Goal: Task Accomplishment & Management: Use online tool/utility

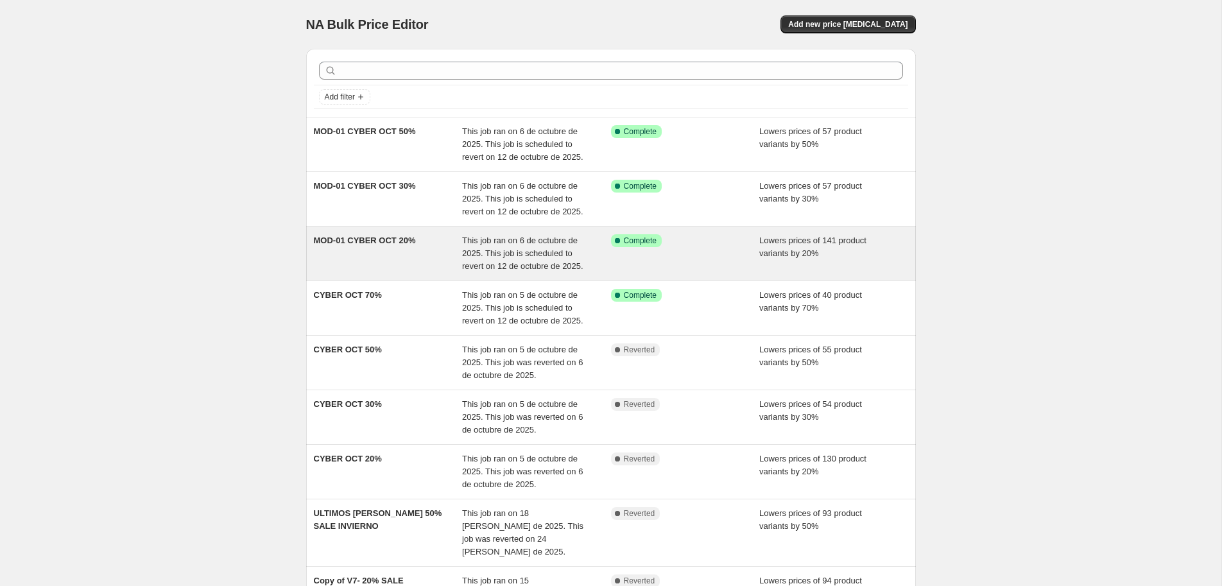
click at [425, 250] on div "MOD-01 CYBER OCT 20%" at bounding box center [388, 253] width 149 height 39
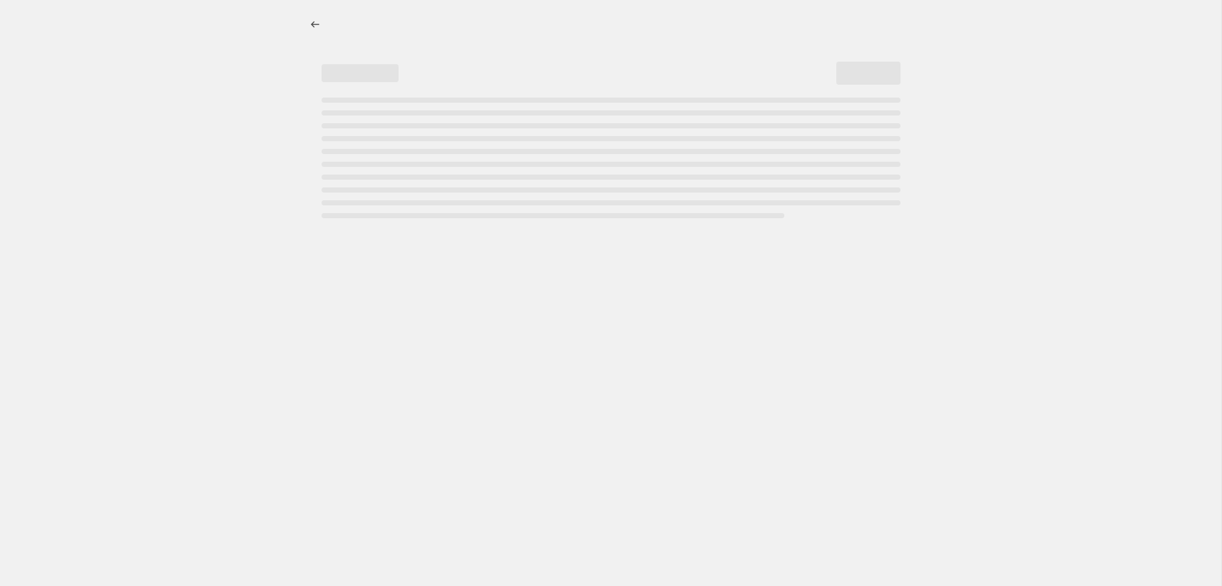
select select "percentage"
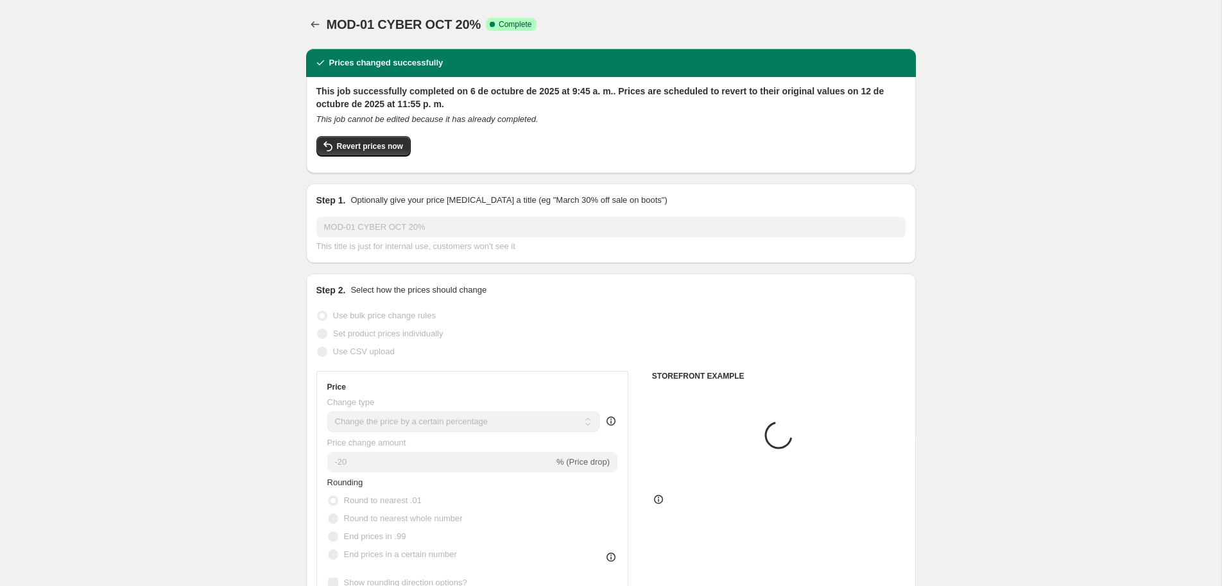
select select "collection"
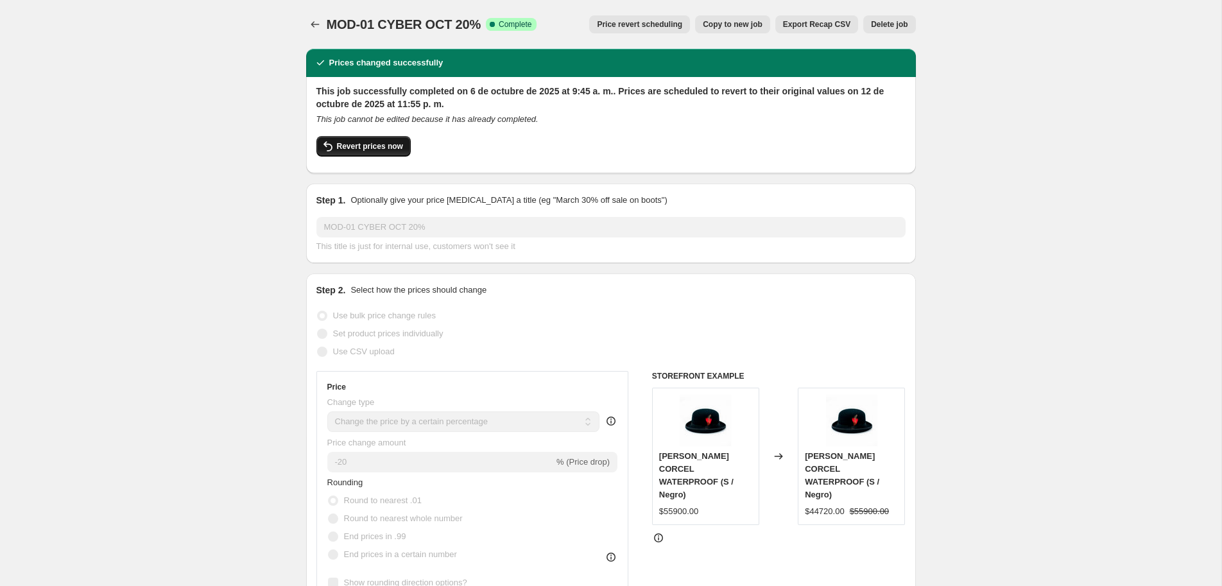
click at [388, 146] on span "Revert prices now" at bounding box center [370, 146] width 66 height 10
checkbox input "false"
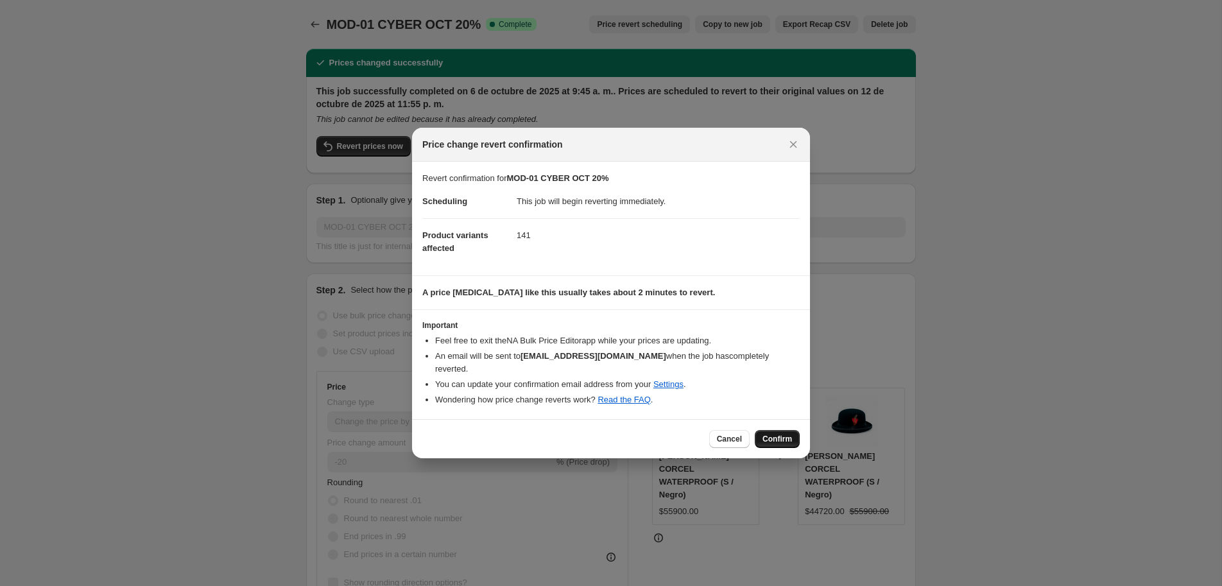
click at [772, 434] on span "Confirm" at bounding box center [778, 439] width 30 height 10
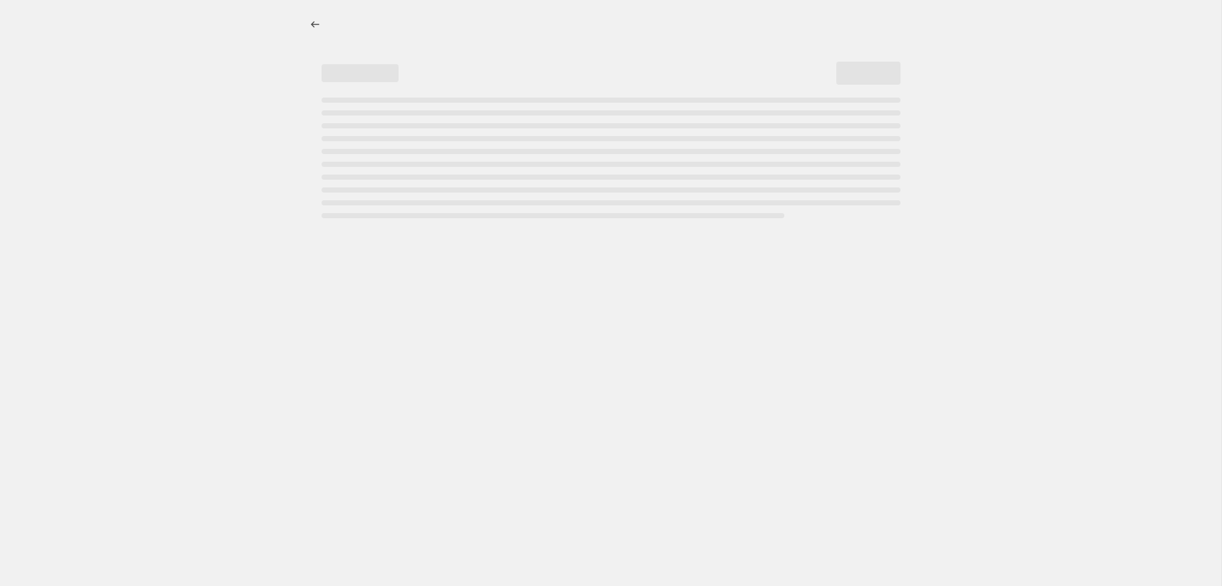
select select "percentage"
select select "collection"
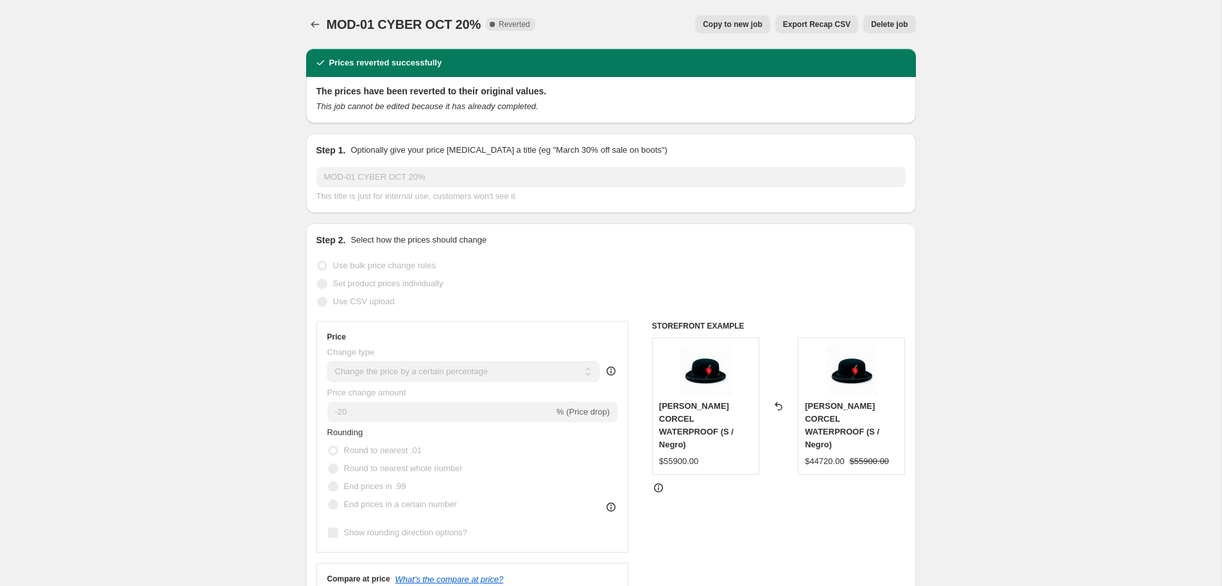
click at [757, 26] on span "Copy to new job" at bounding box center [733, 24] width 60 height 10
select select "percentage"
select select "collection"
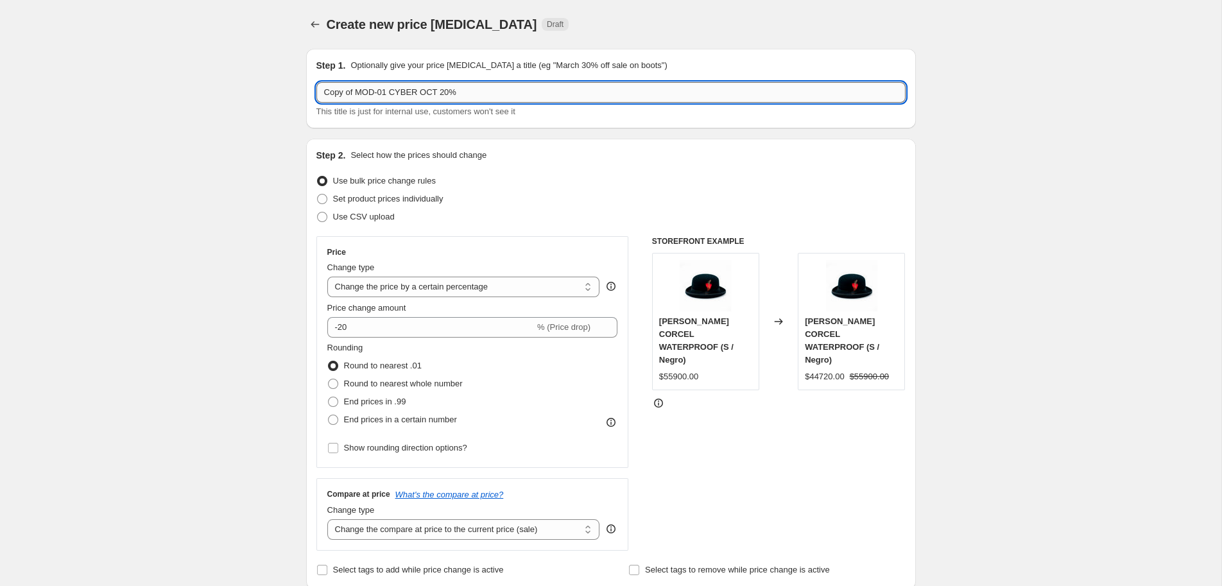
drag, startPoint x: 351, startPoint y: 92, endPoint x: 306, endPoint y: 92, distance: 44.9
click at [316, 92] on input "Copy of MOD-01 CYBER OCT 20%" at bounding box center [610, 92] width 589 height 21
click at [354, 92] on input "MOD-01 CYBER OCT 20%" at bounding box center [610, 92] width 589 height 21
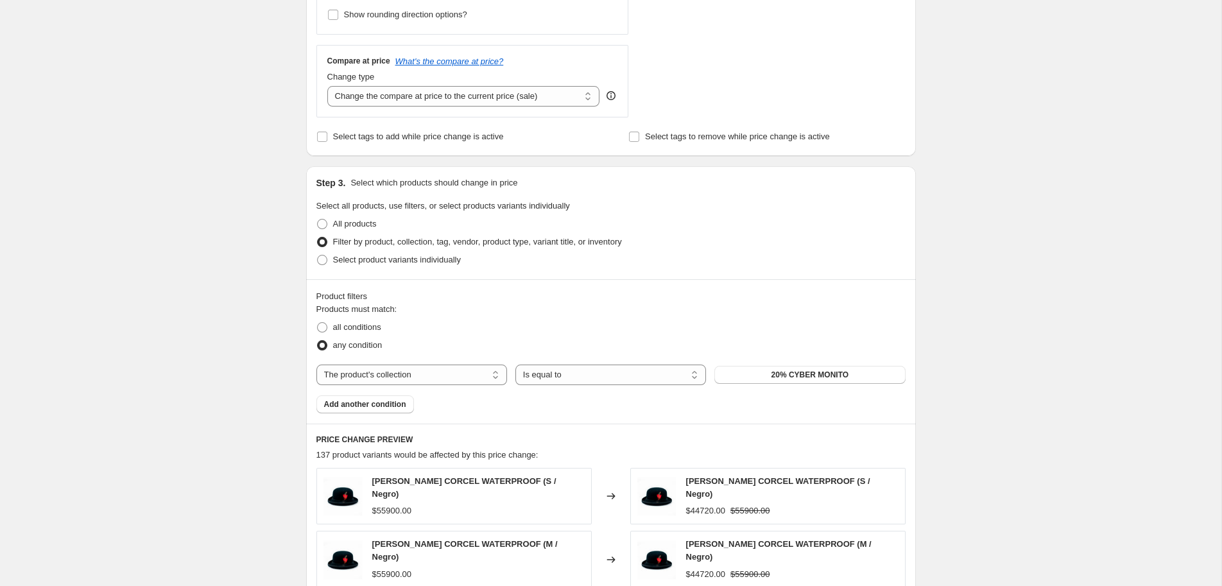
scroll to position [481, 0]
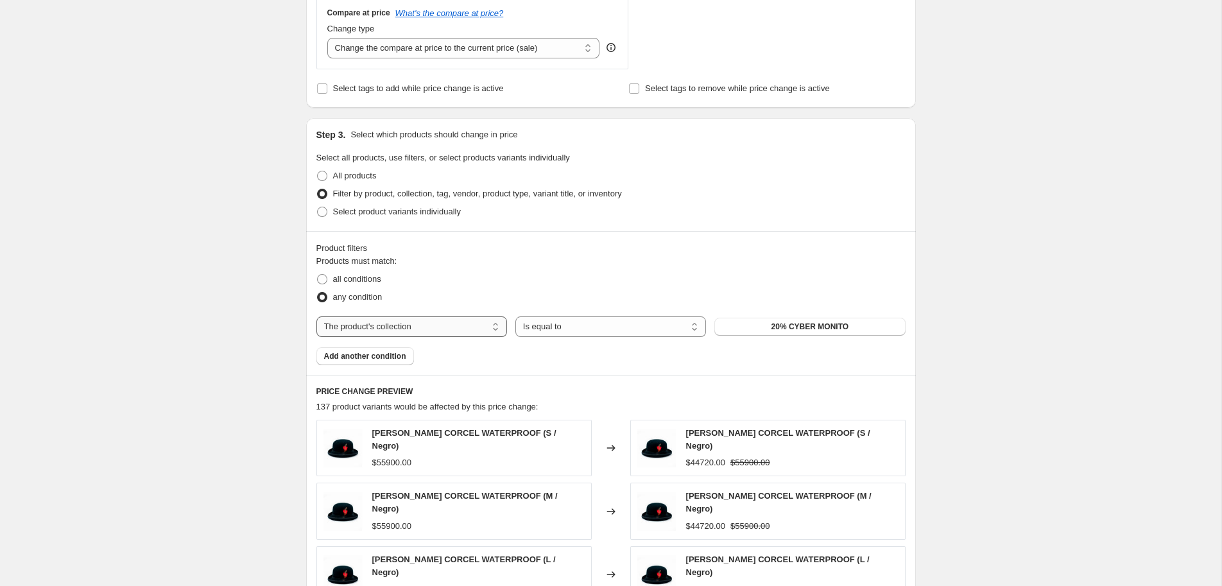
type input "MOD-02 CYBER OCT 20%"
click at [316, 316] on select "The product The product's collection The product's tag The product's vendor The…" at bounding box center [411, 326] width 191 height 21
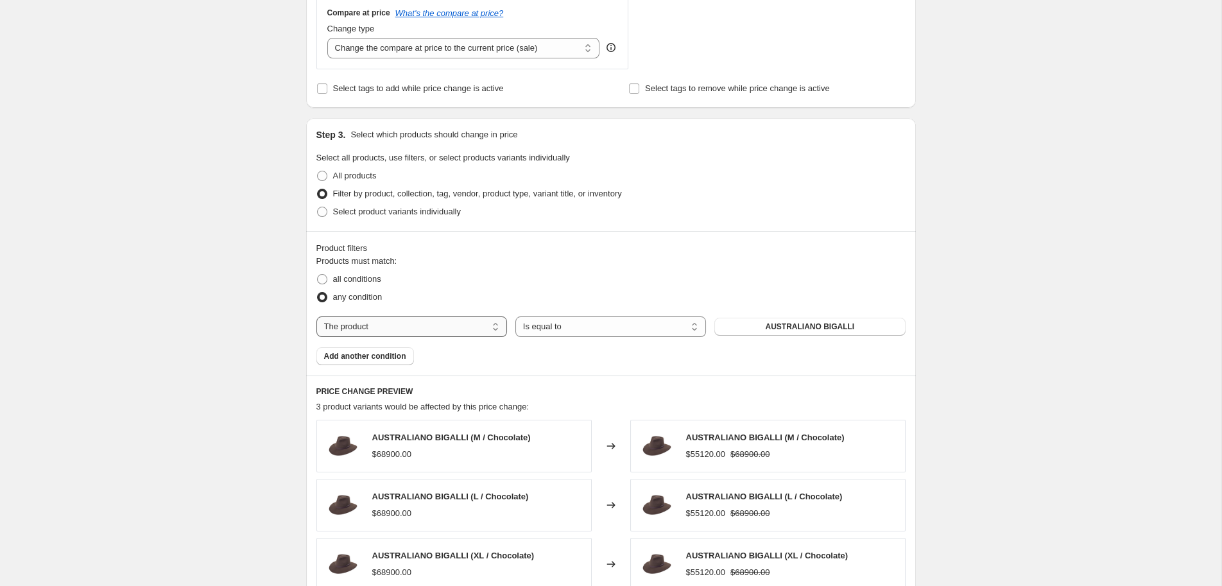
click at [316, 316] on select "The product The product's collection The product's tag The product's vendor The…" at bounding box center [411, 326] width 191 height 21
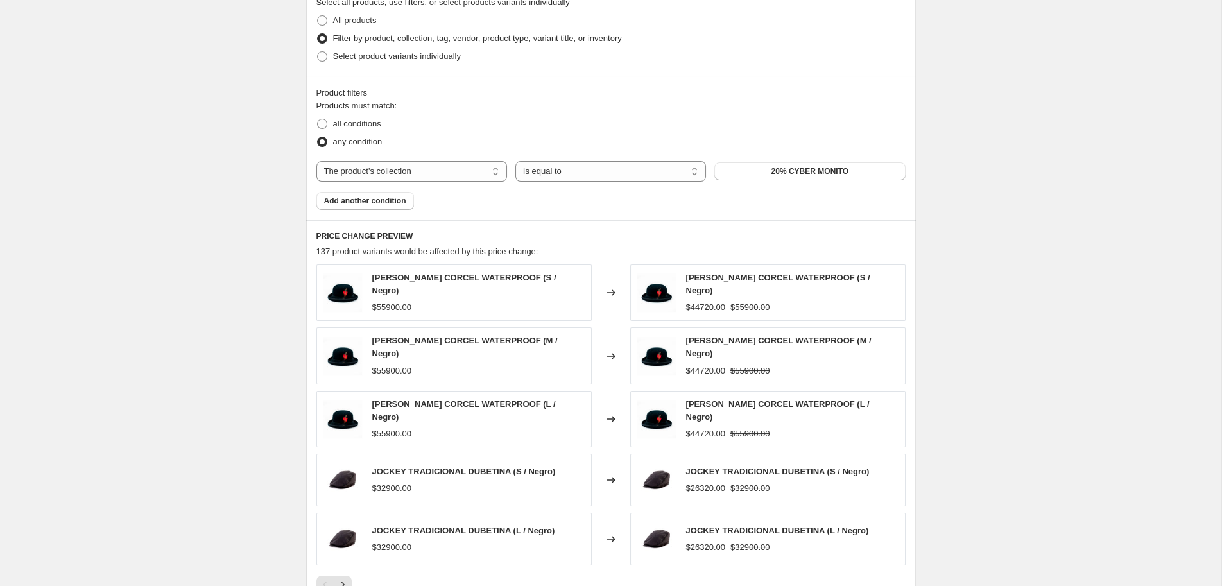
scroll to position [499, 0]
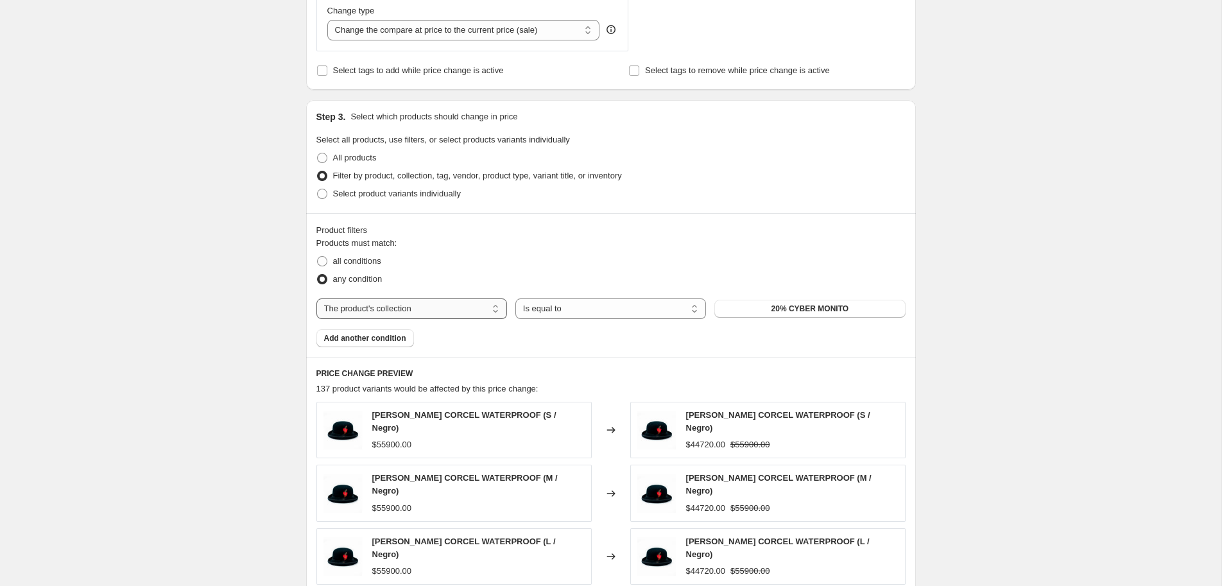
click at [316, 298] on select "The product The product's collection The product's tag The product's vendor The…" at bounding box center [411, 308] width 191 height 21
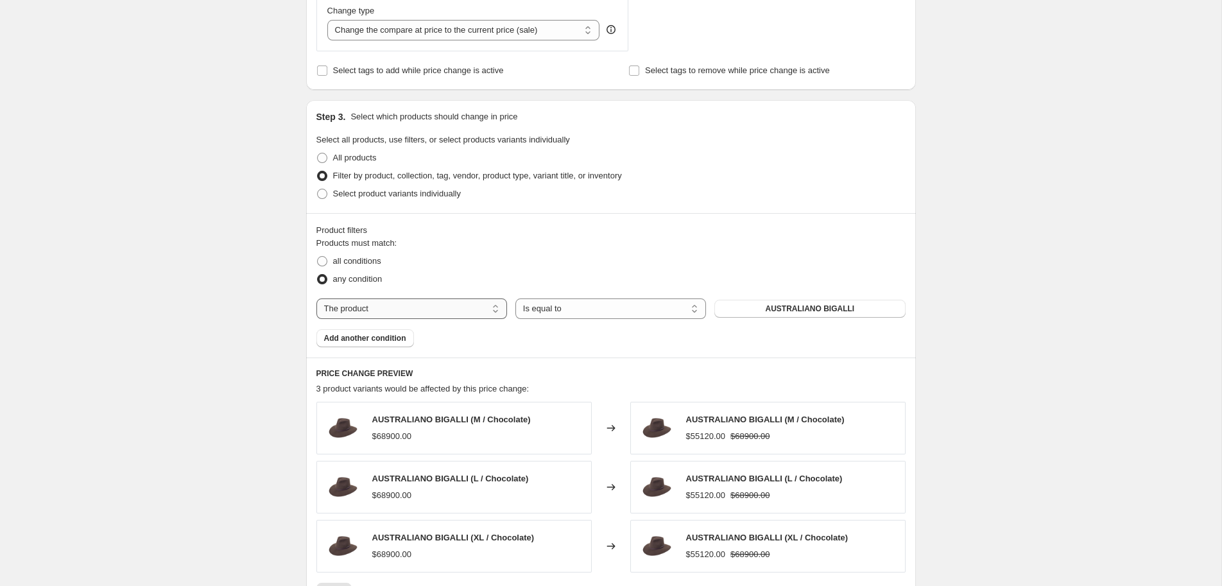
click at [316, 298] on select "The product The product's collection The product's tag The product's vendor The…" at bounding box center [411, 308] width 191 height 21
select select "collection"
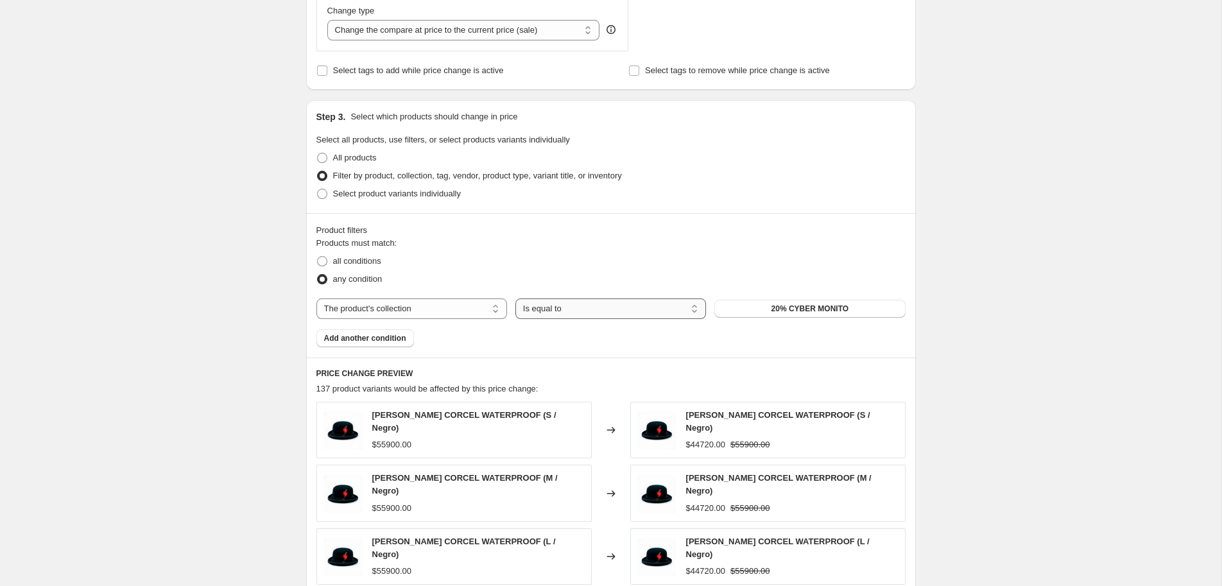
click at [515, 298] on select "Is equal to Is not equal to" at bounding box center [610, 308] width 191 height 21
click at [754, 316] on button "20% CYBER MONITO" at bounding box center [809, 309] width 191 height 18
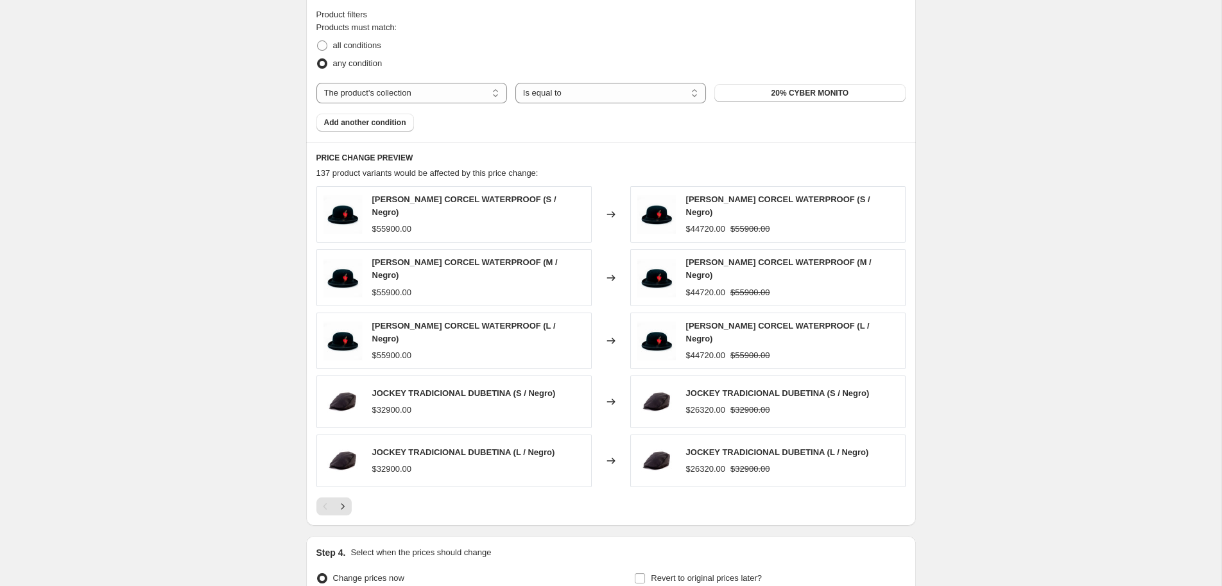
scroll to position [843, 0]
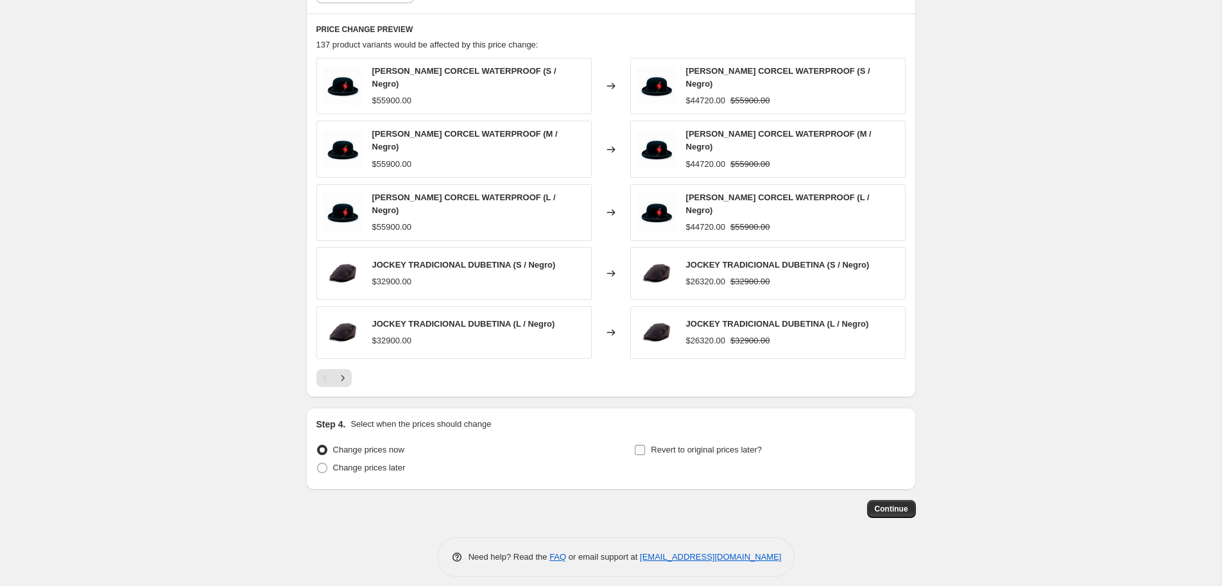
click at [641, 445] on input "Revert to original prices later?" at bounding box center [640, 450] width 10 height 10
checkbox input "true"
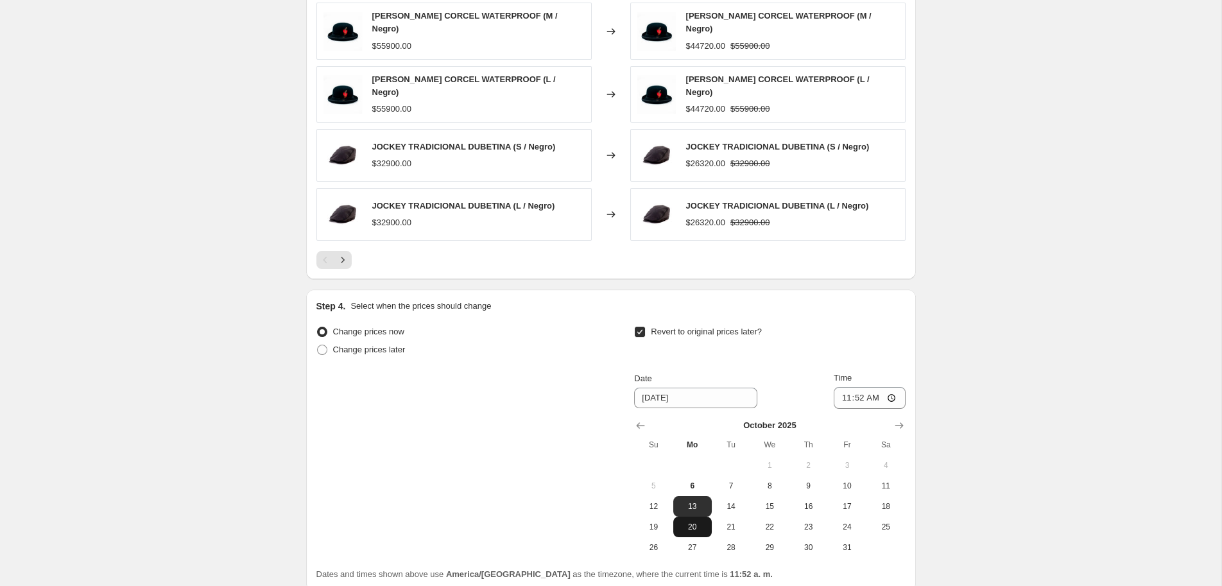
scroll to position [981, 0]
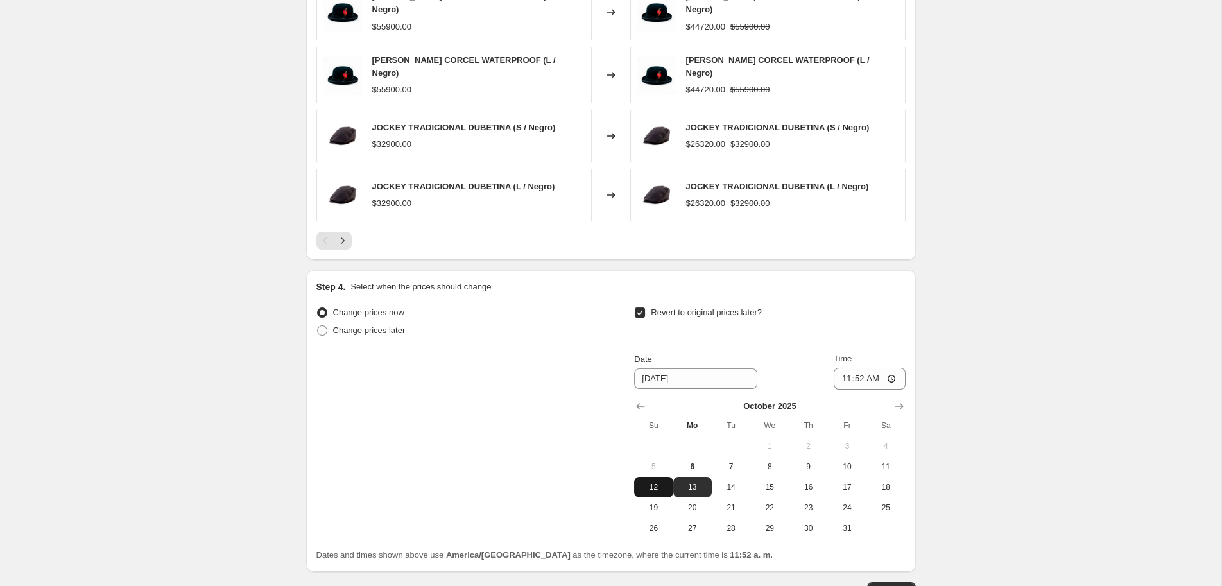
click at [662, 483] on button "12" at bounding box center [653, 487] width 39 height 21
type input "[DATE]"
click at [858, 368] on input "11:52" at bounding box center [870, 379] width 72 height 22
type input "23:55"
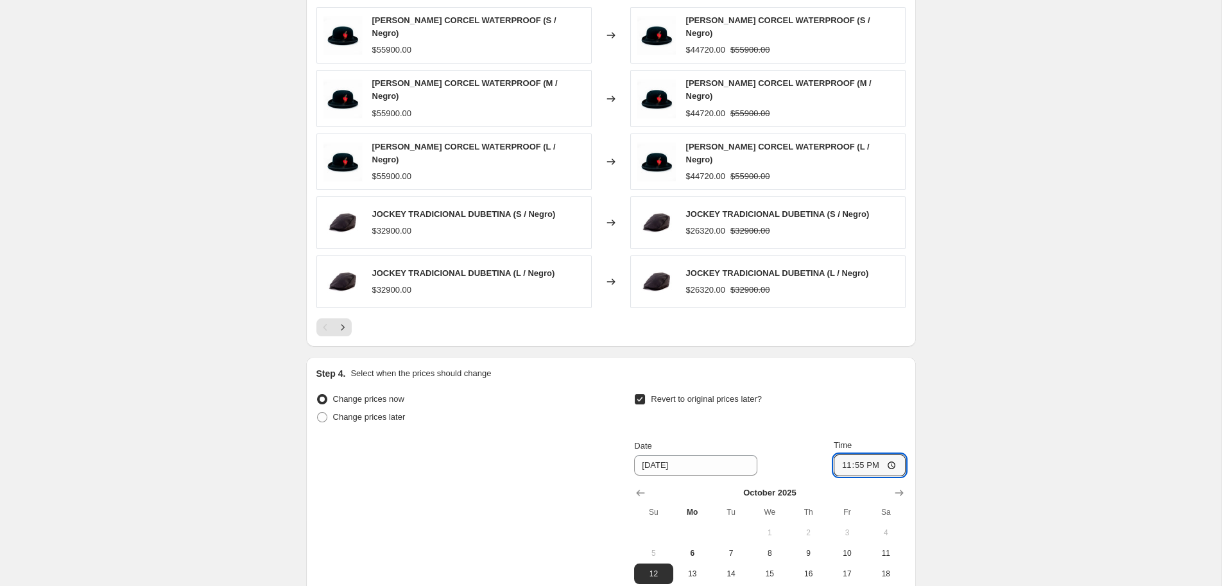
scroll to position [1062, 0]
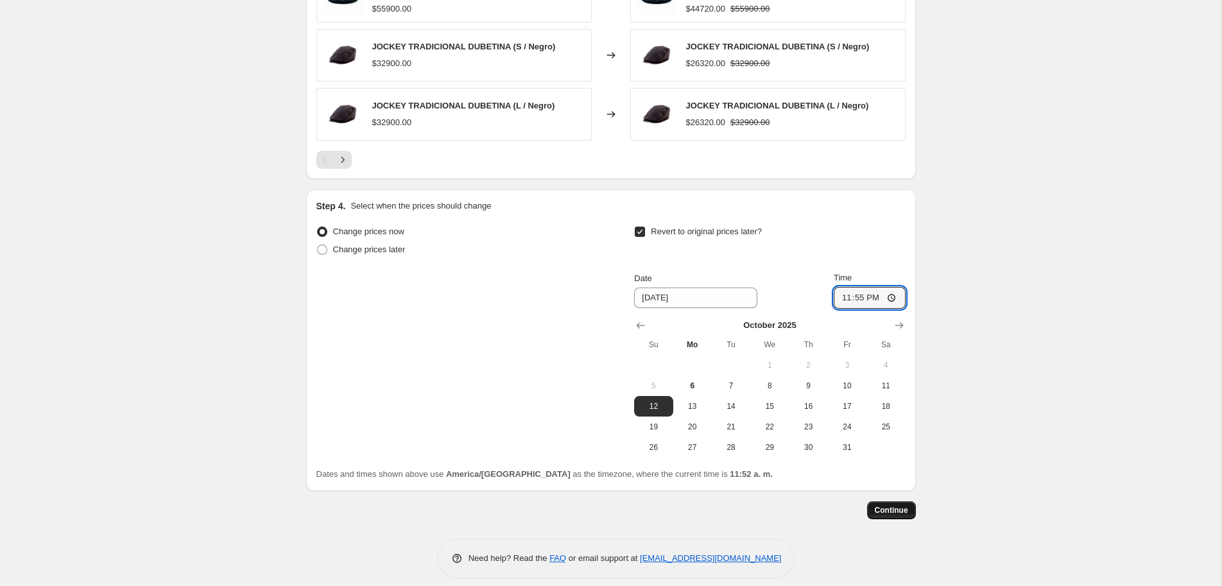
click at [878, 505] on button "Continue" at bounding box center [891, 510] width 49 height 18
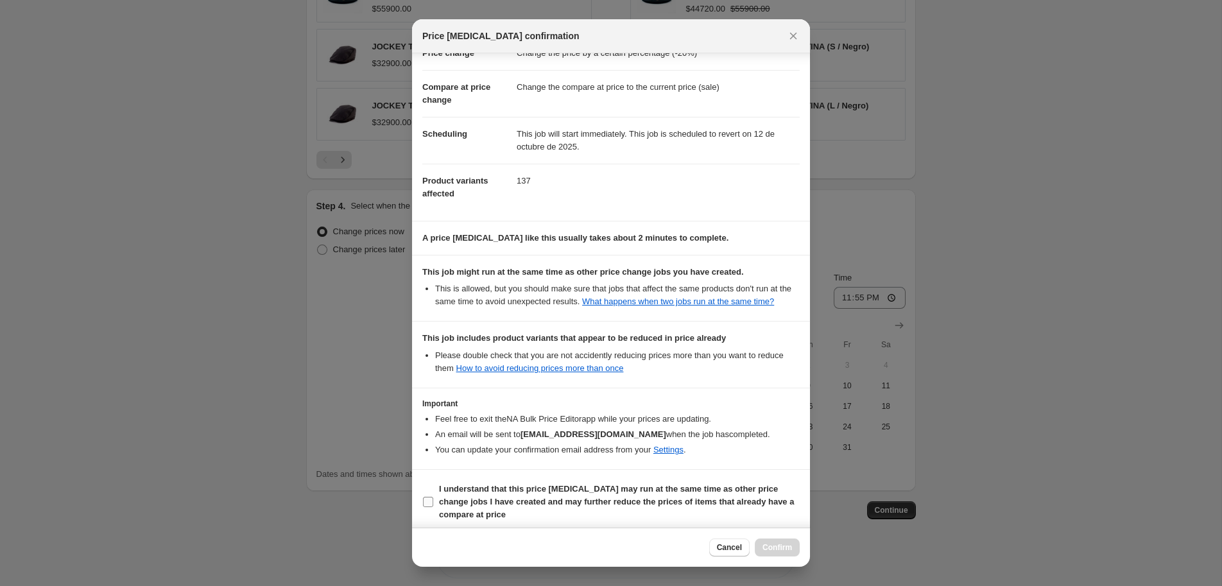
scroll to position [48, 0]
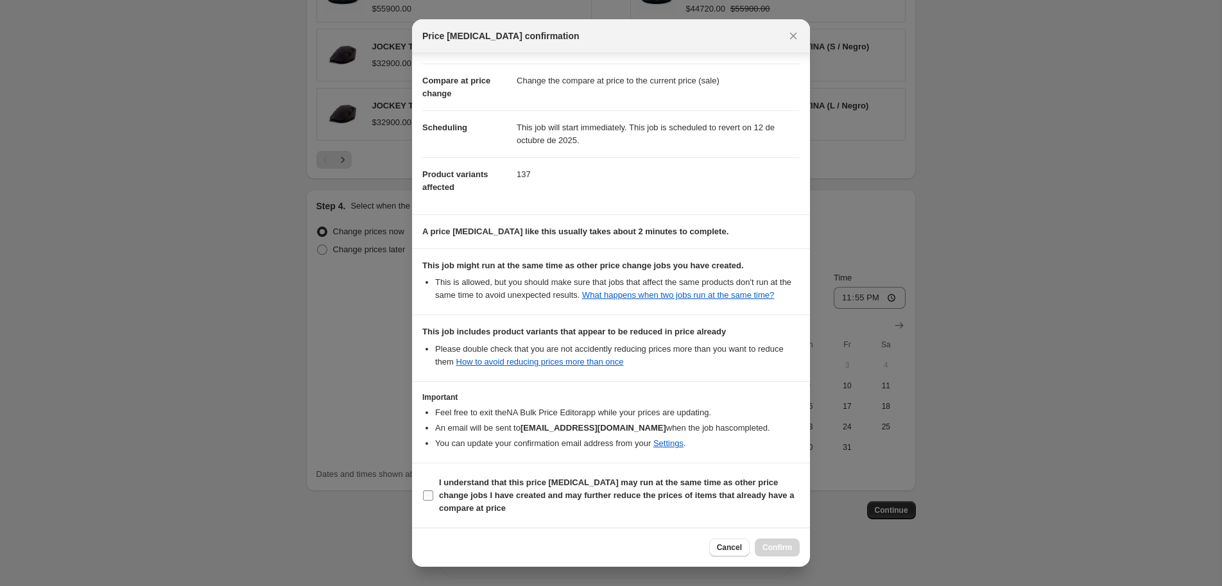
click at [432, 497] on input "I understand that this price [MEDICAL_DATA] may run at the same time as other p…" at bounding box center [428, 495] width 10 height 10
checkbox input "true"
click at [781, 551] on span "Confirm" at bounding box center [778, 547] width 30 height 10
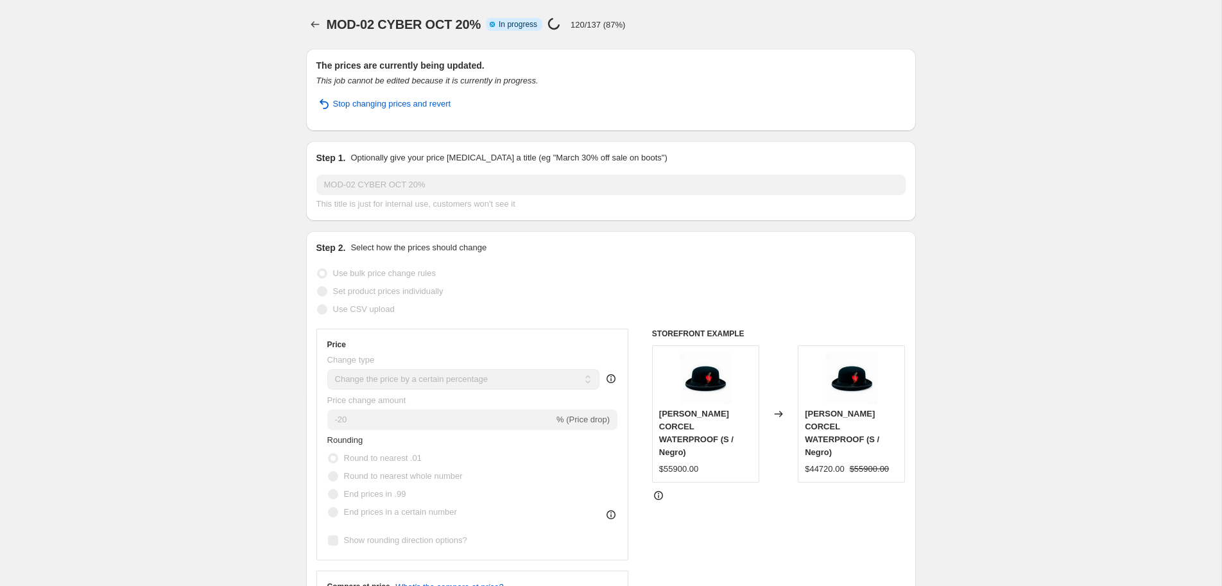
select select "percentage"
select select "collection"
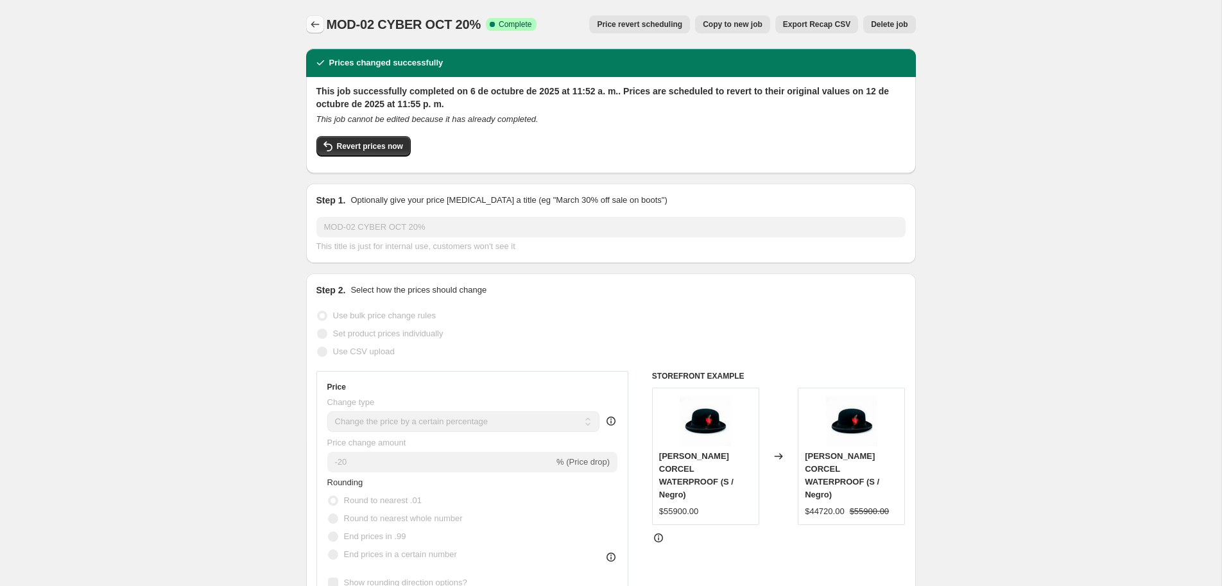
click at [319, 23] on icon "Price change jobs" at bounding box center [315, 24] width 13 height 13
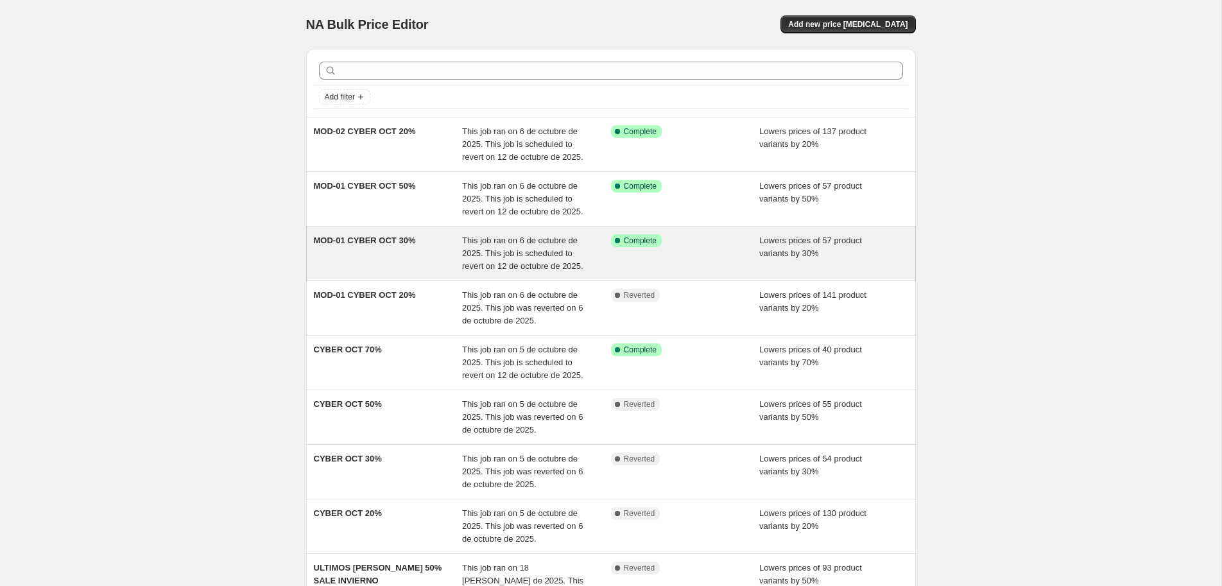
click at [397, 255] on div "MOD-01 CYBER OCT 30%" at bounding box center [388, 253] width 149 height 39
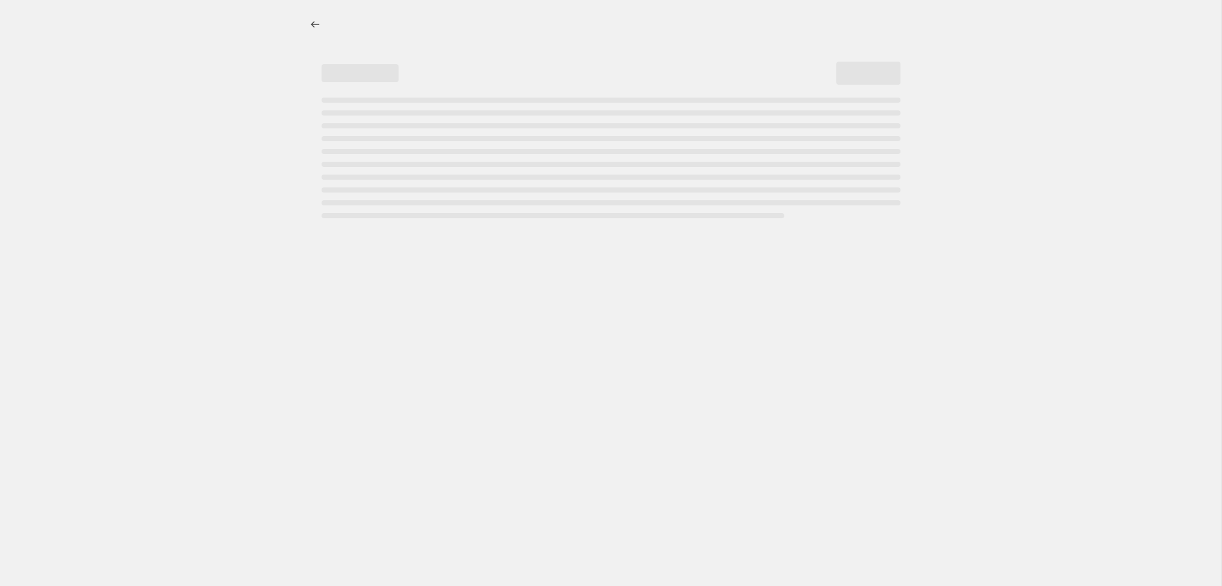
select select "percentage"
select select "collection"
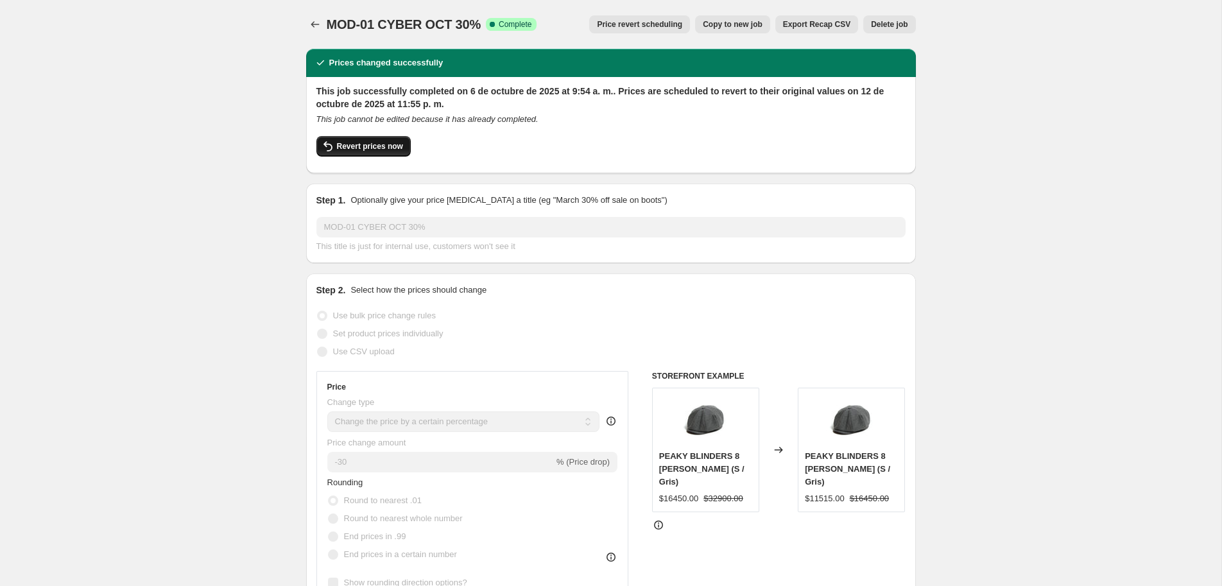
click at [372, 146] on span "Revert prices now" at bounding box center [370, 146] width 66 height 10
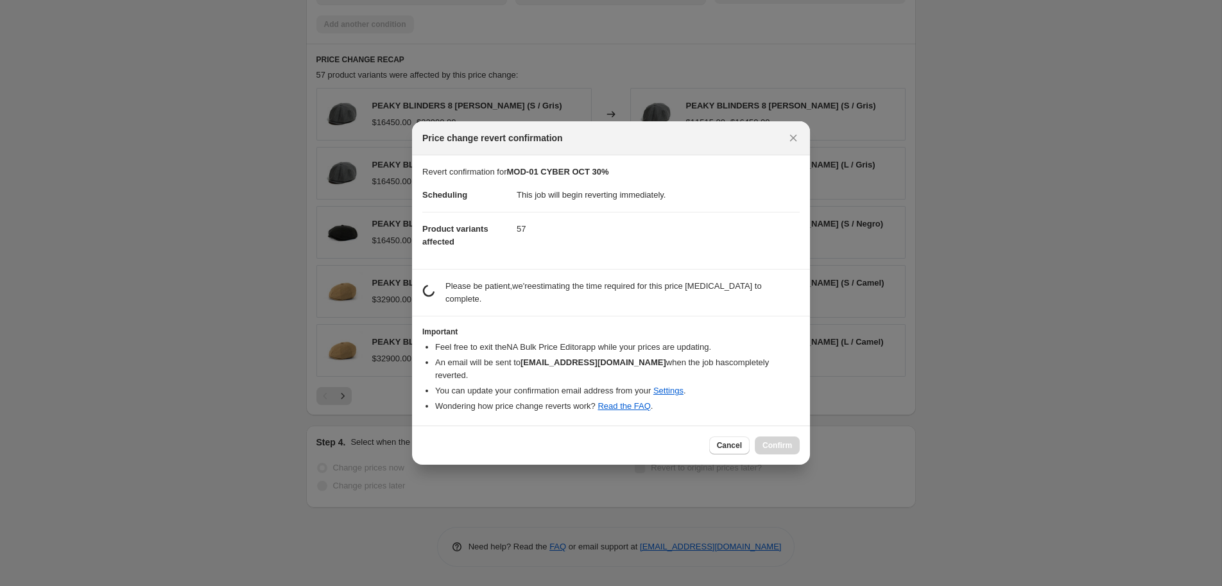
checkbox input "false"
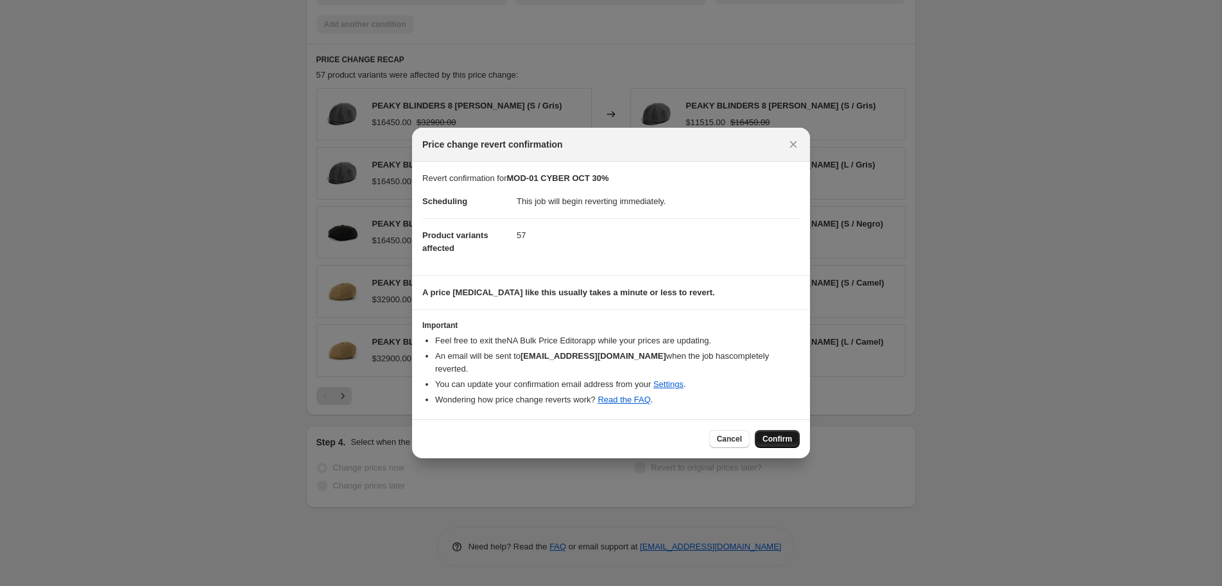
click at [785, 436] on span "Confirm" at bounding box center [778, 439] width 30 height 10
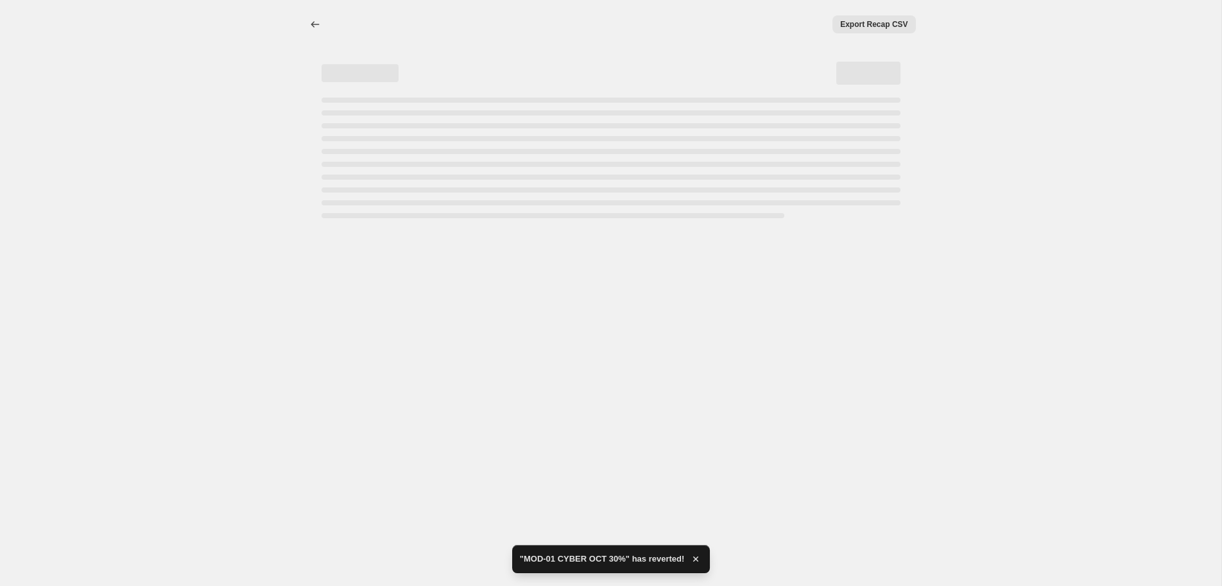
select select "percentage"
select select "collection"
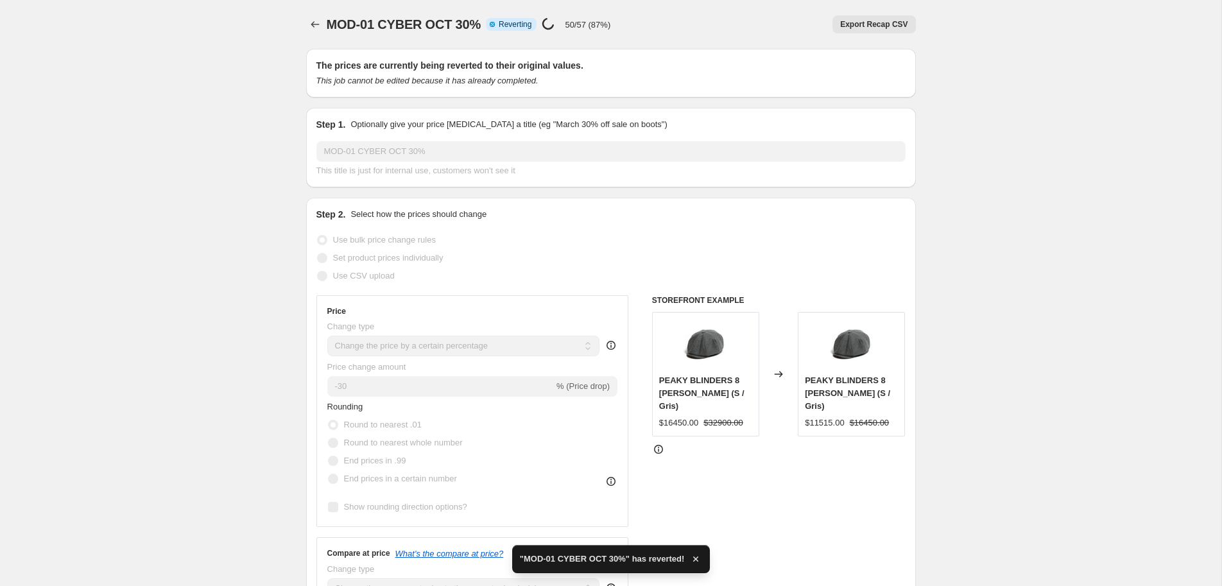
checkbox input "true"
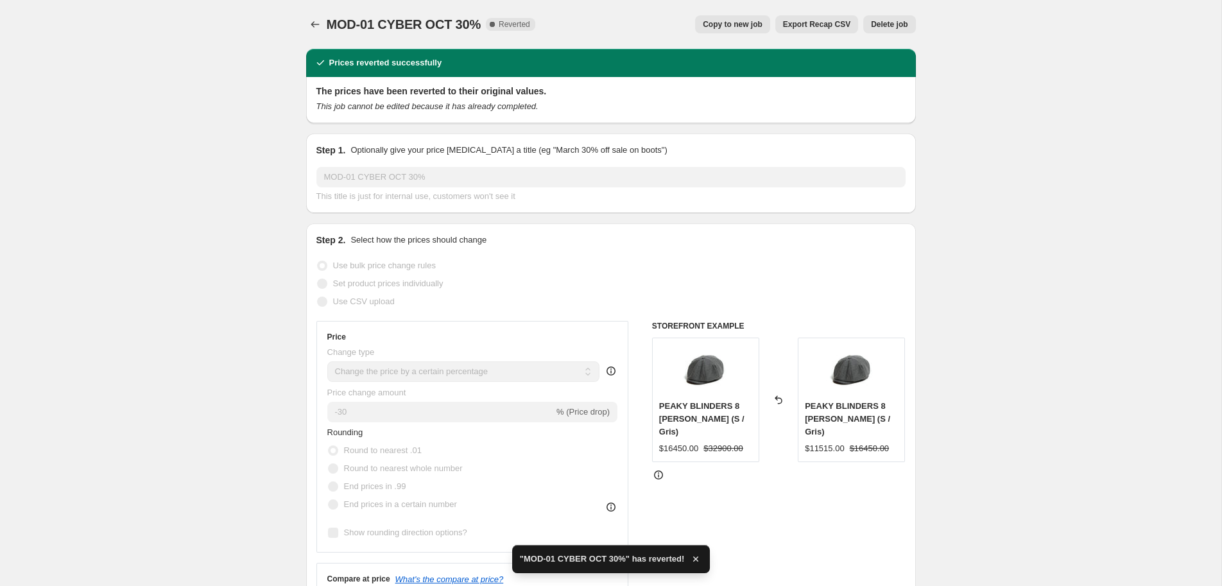
click at [756, 22] on span "Copy to new job" at bounding box center [733, 24] width 60 height 10
select select "percentage"
select select "collection"
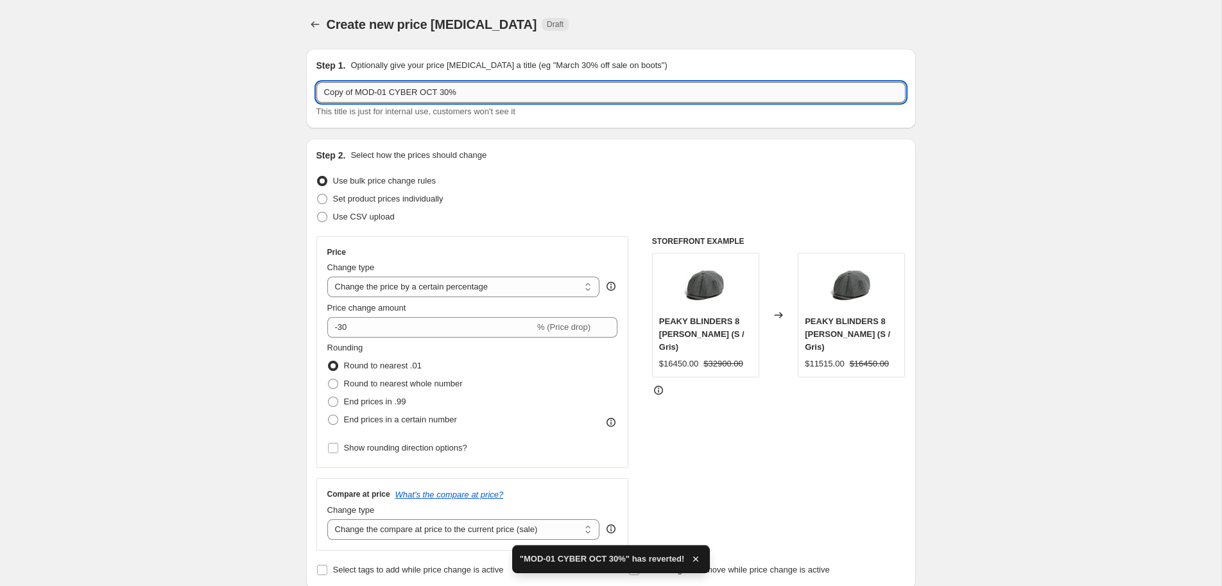
drag, startPoint x: 356, startPoint y: 91, endPoint x: 259, endPoint y: 87, distance: 96.3
click at [316, 87] on input "Copy of MOD-01 CYBER OCT 30%" at bounding box center [610, 92] width 589 height 21
click at [354, 91] on input "MOD-01 CYBER OCT 30%" at bounding box center [610, 92] width 589 height 21
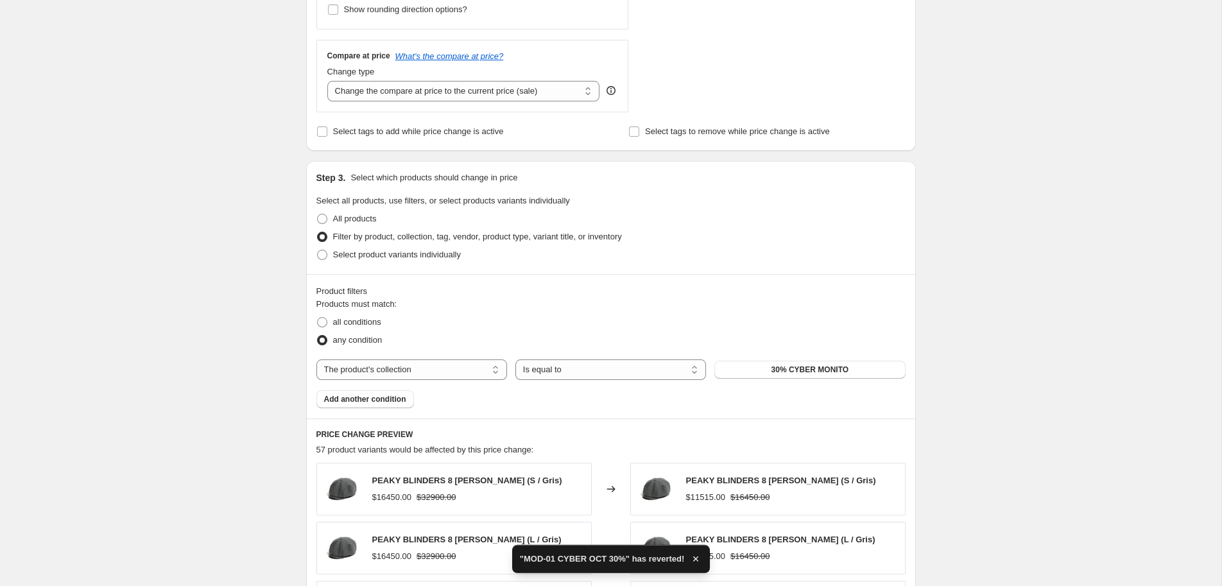
scroll to position [481, 0]
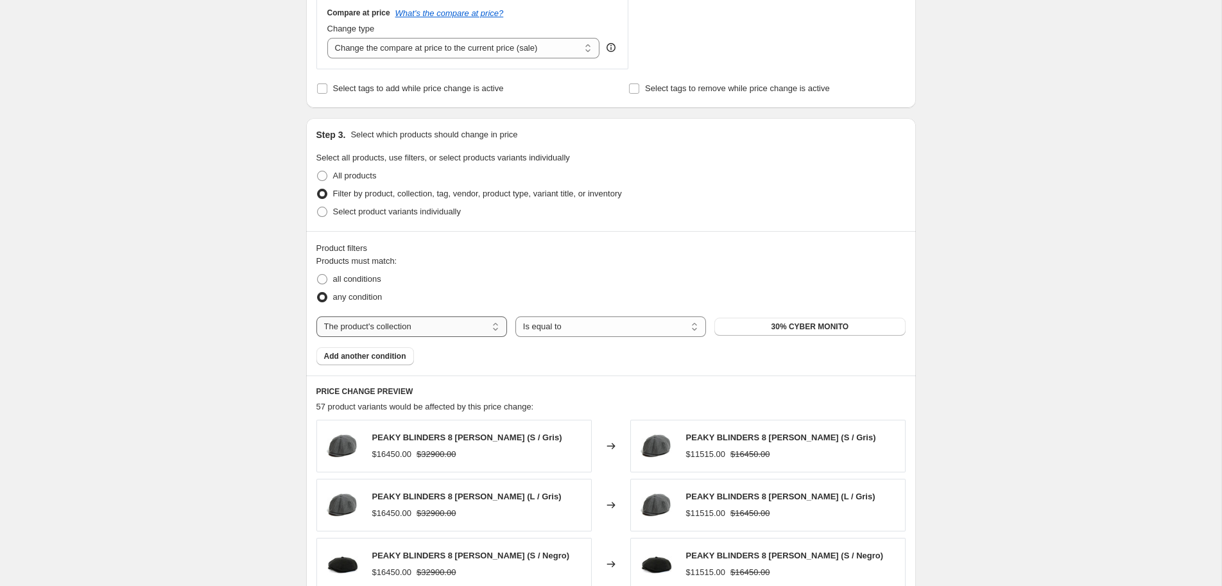
type input "MOD-02 CYBER OCT 30%"
click at [316, 316] on select "The product The product's collection The product's tag The product's vendor The…" at bounding box center [411, 326] width 191 height 21
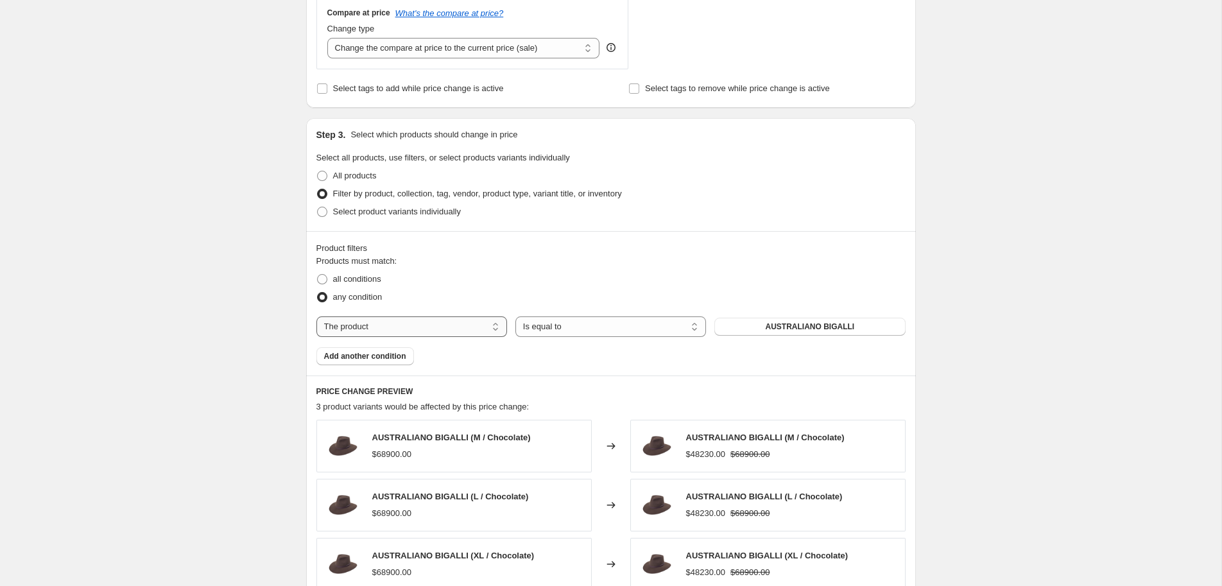
click at [316, 316] on select "The product The product's collection The product's tag The product's vendor The…" at bounding box center [411, 326] width 191 height 21
select select "collection"
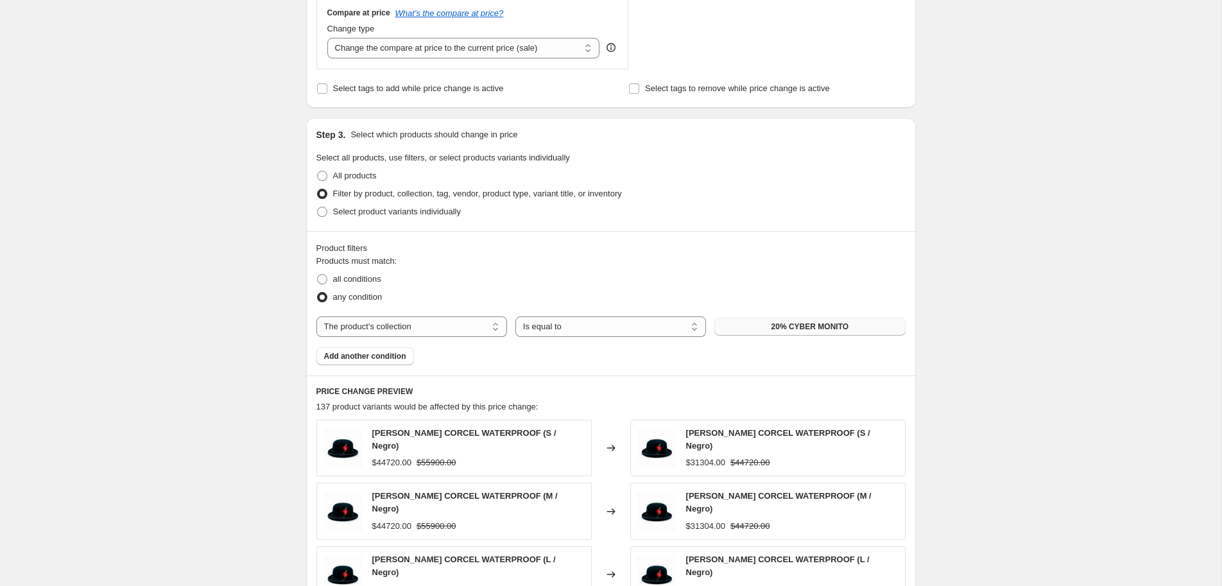
click at [784, 332] on span "20% CYBER MONITO" at bounding box center [810, 327] width 77 height 10
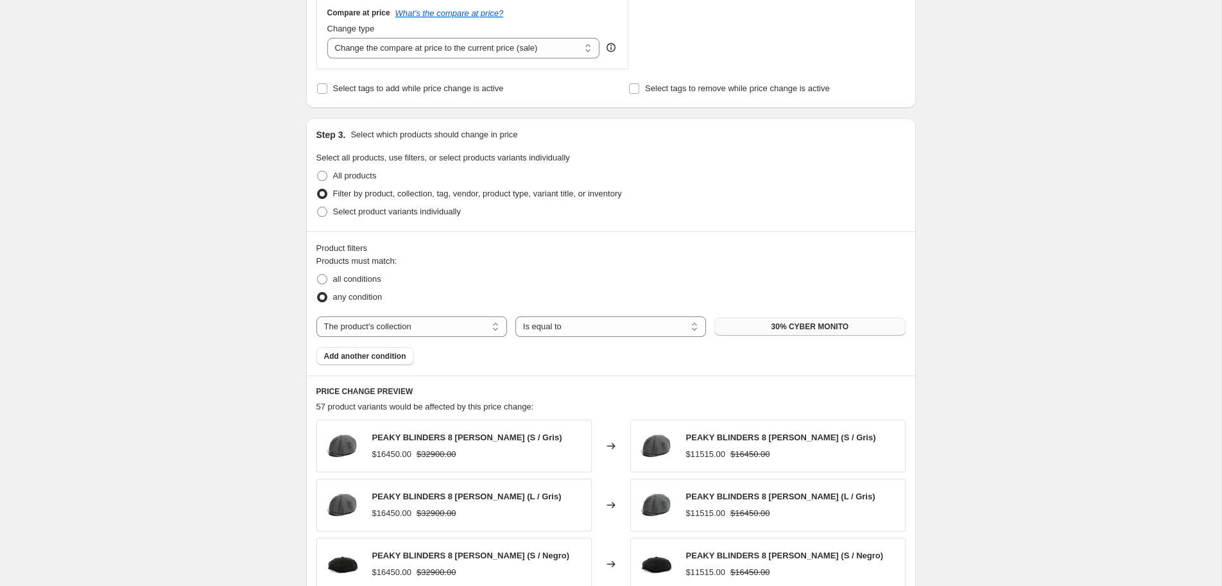
click at [775, 321] on button "30% CYBER MONITO" at bounding box center [809, 327] width 191 height 18
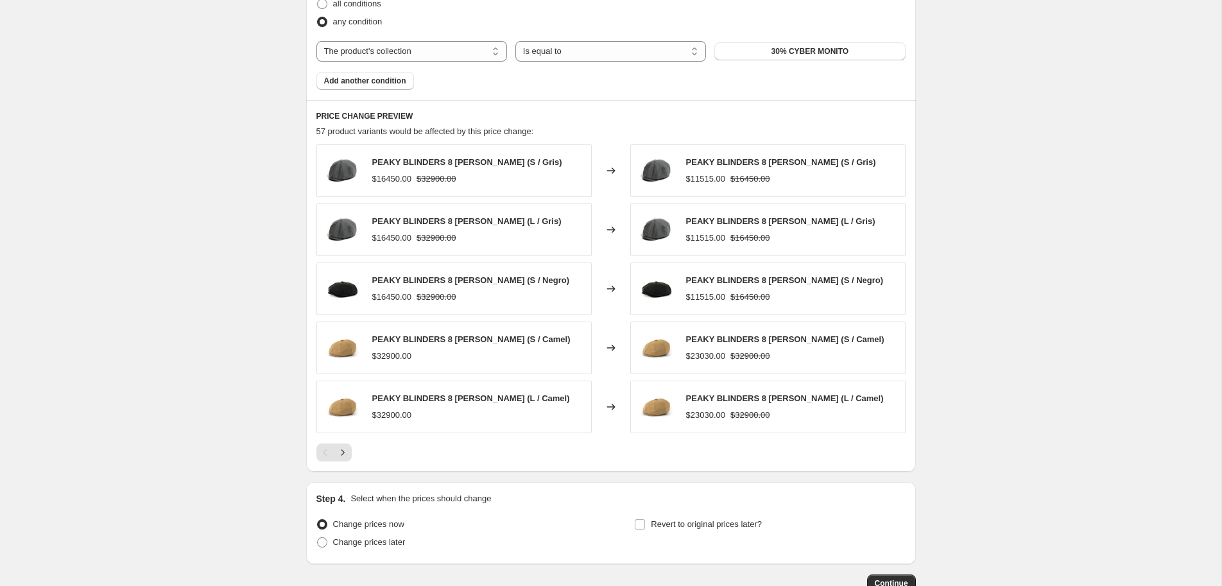
scroll to position [843, 0]
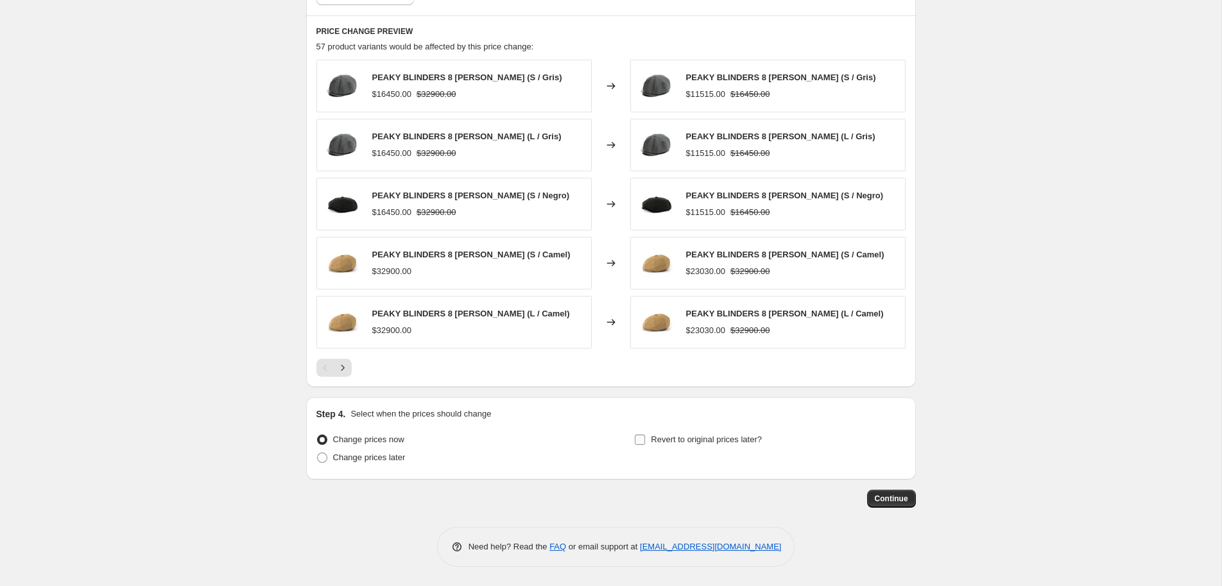
click at [663, 447] on label "Revert to original prices later?" at bounding box center [698, 440] width 128 height 18
click at [645, 445] on input "Revert to original prices later?" at bounding box center [640, 440] width 10 height 10
checkbox input "true"
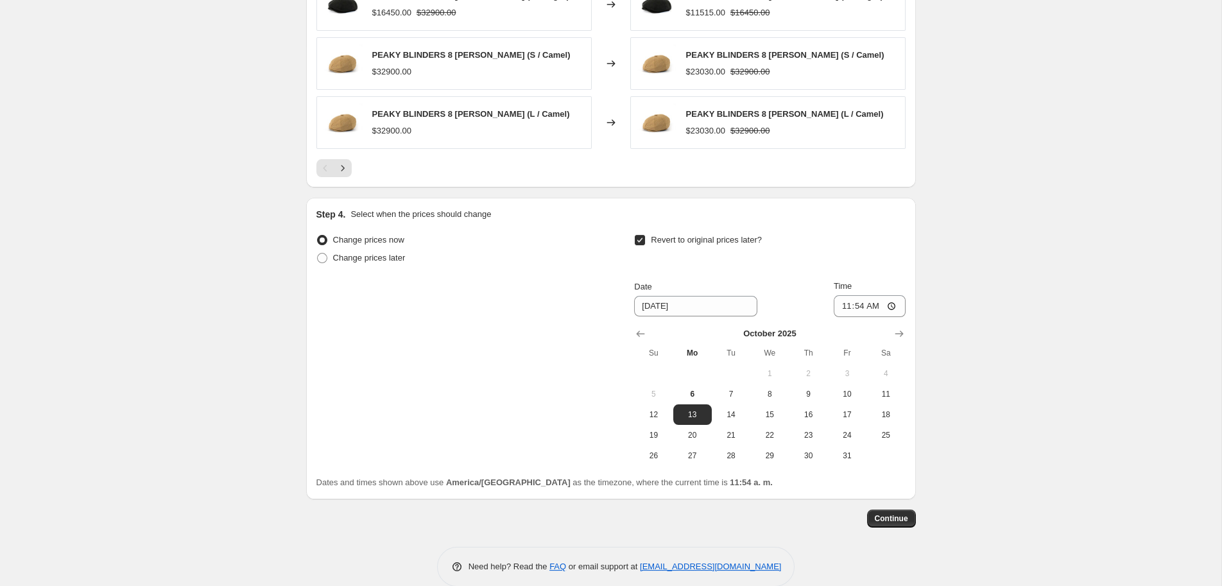
scroll to position [1050, 0]
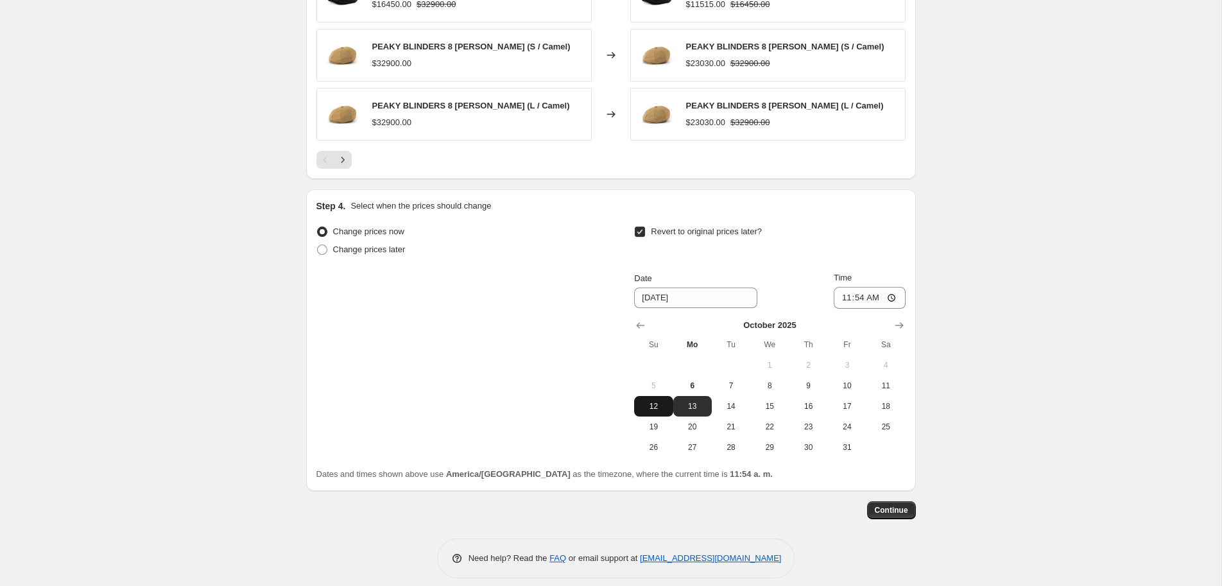
click at [660, 412] on button "12" at bounding box center [653, 406] width 39 height 21
type input "[DATE]"
click at [866, 295] on input "11:54" at bounding box center [870, 298] width 72 height 22
type input "11:55"
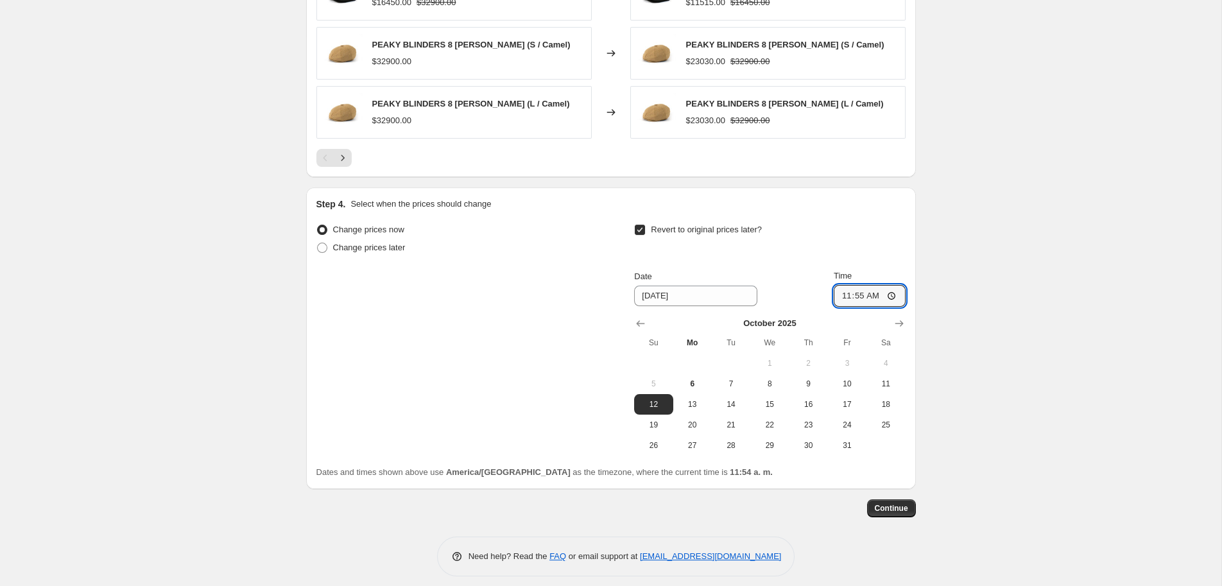
scroll to position [1062, 0]
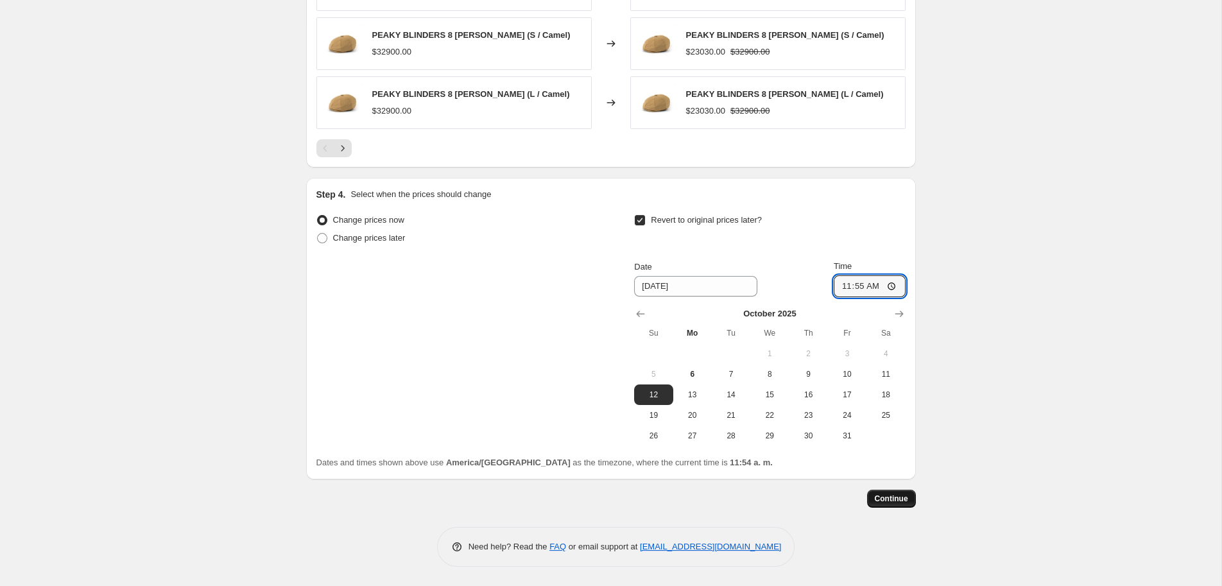
click at [896, 506] on button "Continue" at bounding box center [891, 499] width 49 height 18
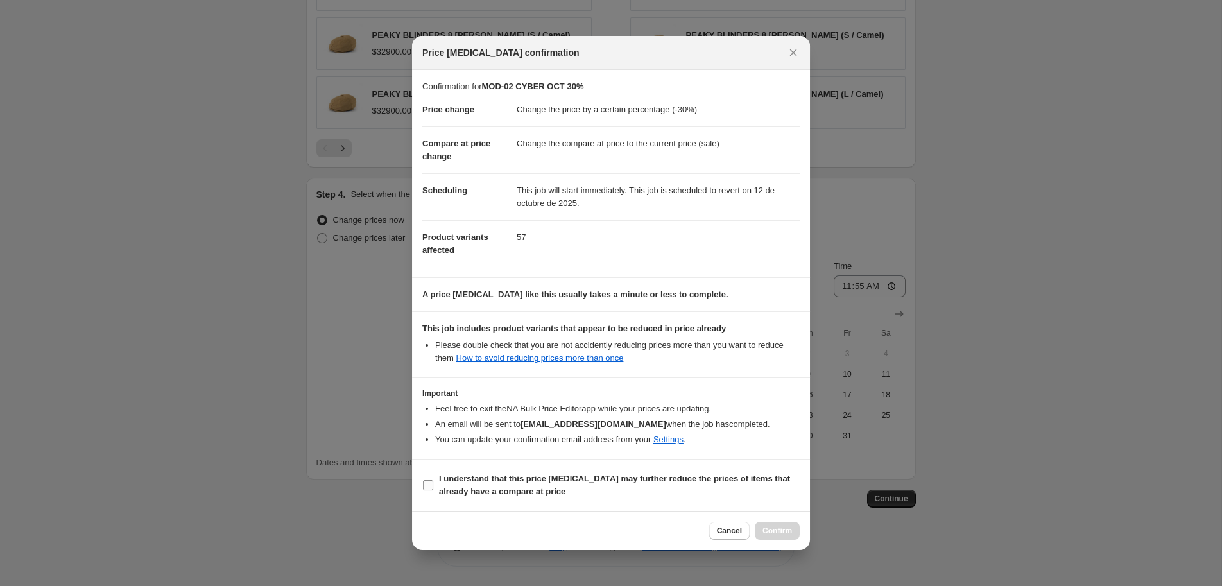
click at [444, 484] on b "I understand that this price [MEDICAL_DATA] may further reduce the prices of it…" at bounding box center [614, 485] width 351 height 22
click at [433, 484] on input "I understand that this price [MEDICAL_DATA] may further reduce the prices of it…" at bounding box center [428, 485] width 10 height 10
checkbox input "true"
click at [777, 528] on span "Confirm" at bounding box center [778, 531] width 30 height 10
